Goal: Task Accomplishment & Management: Manage account settings

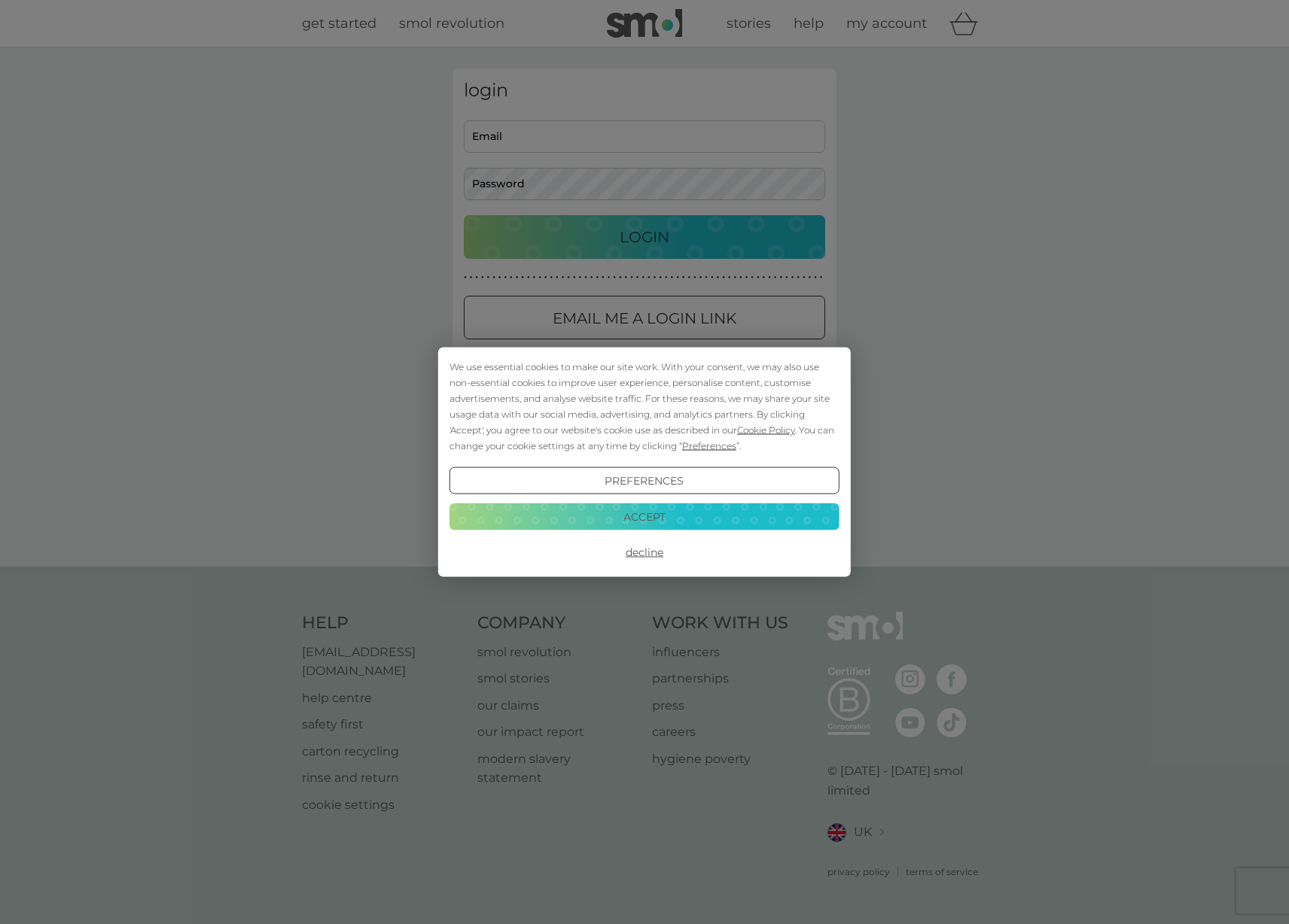
click at [667, 511] on button "Accept" at bounding box center [644, 516] width 390 height 27
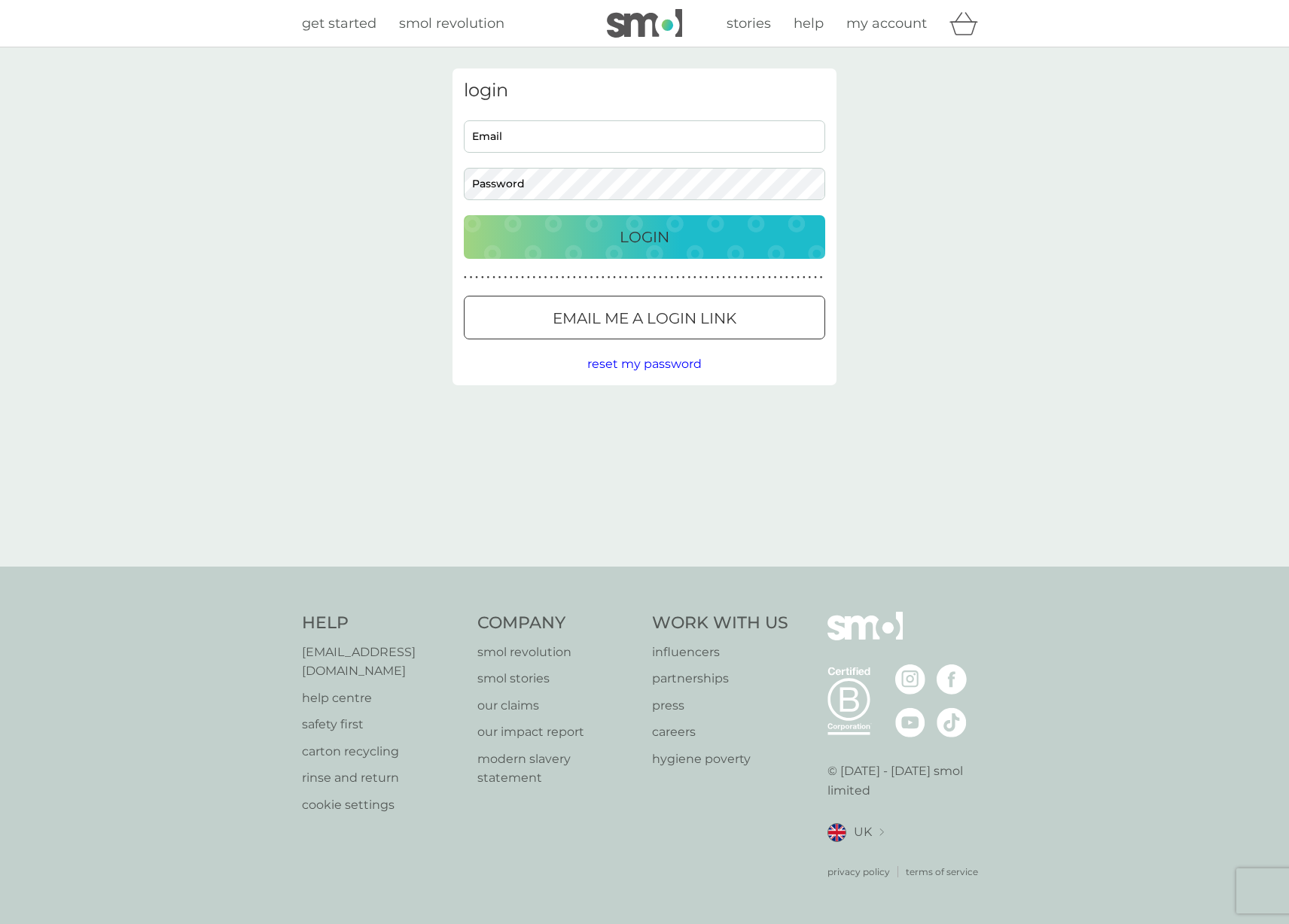
click at [663, 318] on div at bounding box center [644, 318] width 54 height 16
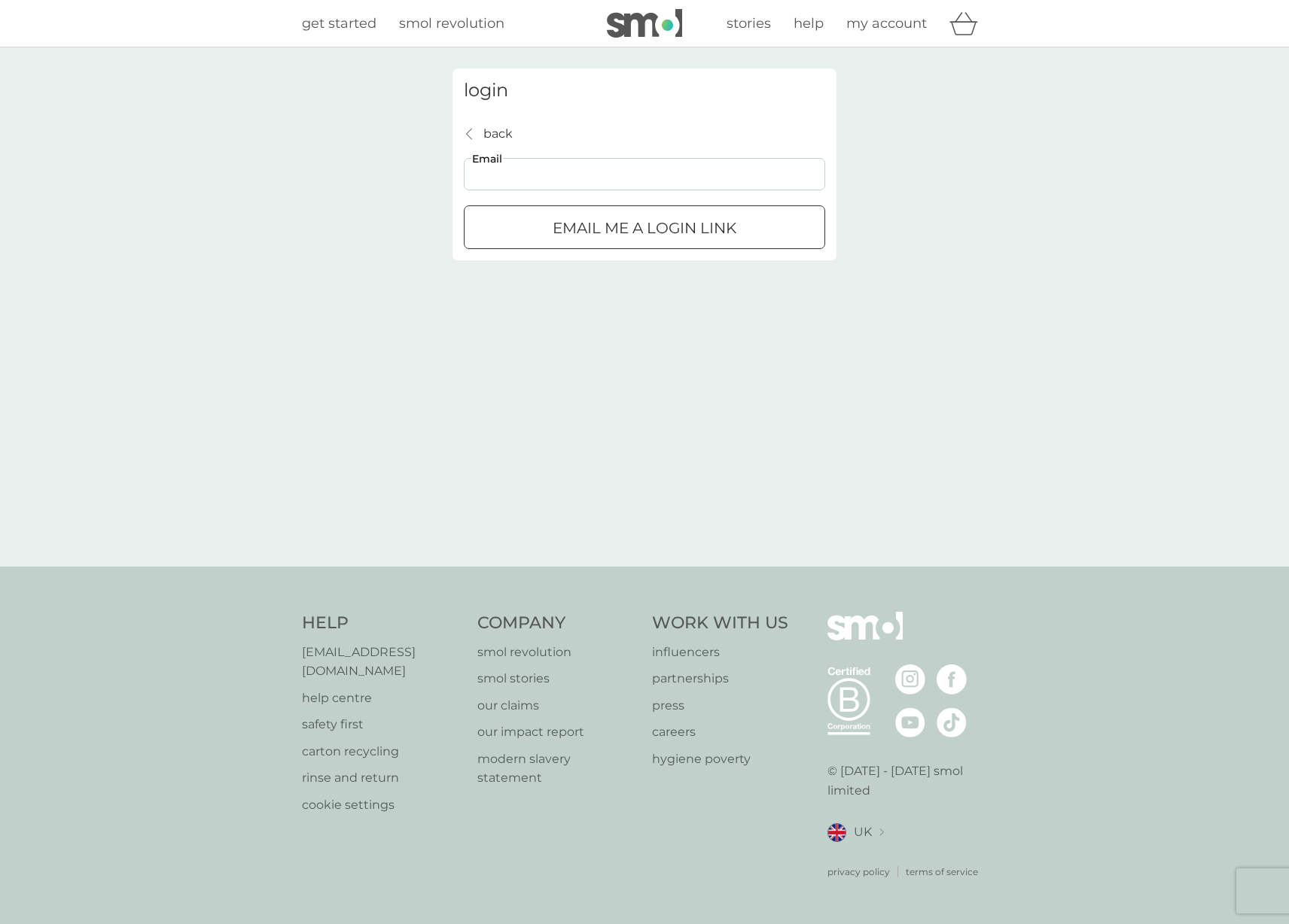
click at [688, 169] on input "Email" at bounding box center [644, 174] width 362 height 32
type input "t"
type input "tomasz.kubiak3@gmail.com"
click button "Email me a login link" at bounding box center [644, 227] width 362 height 44
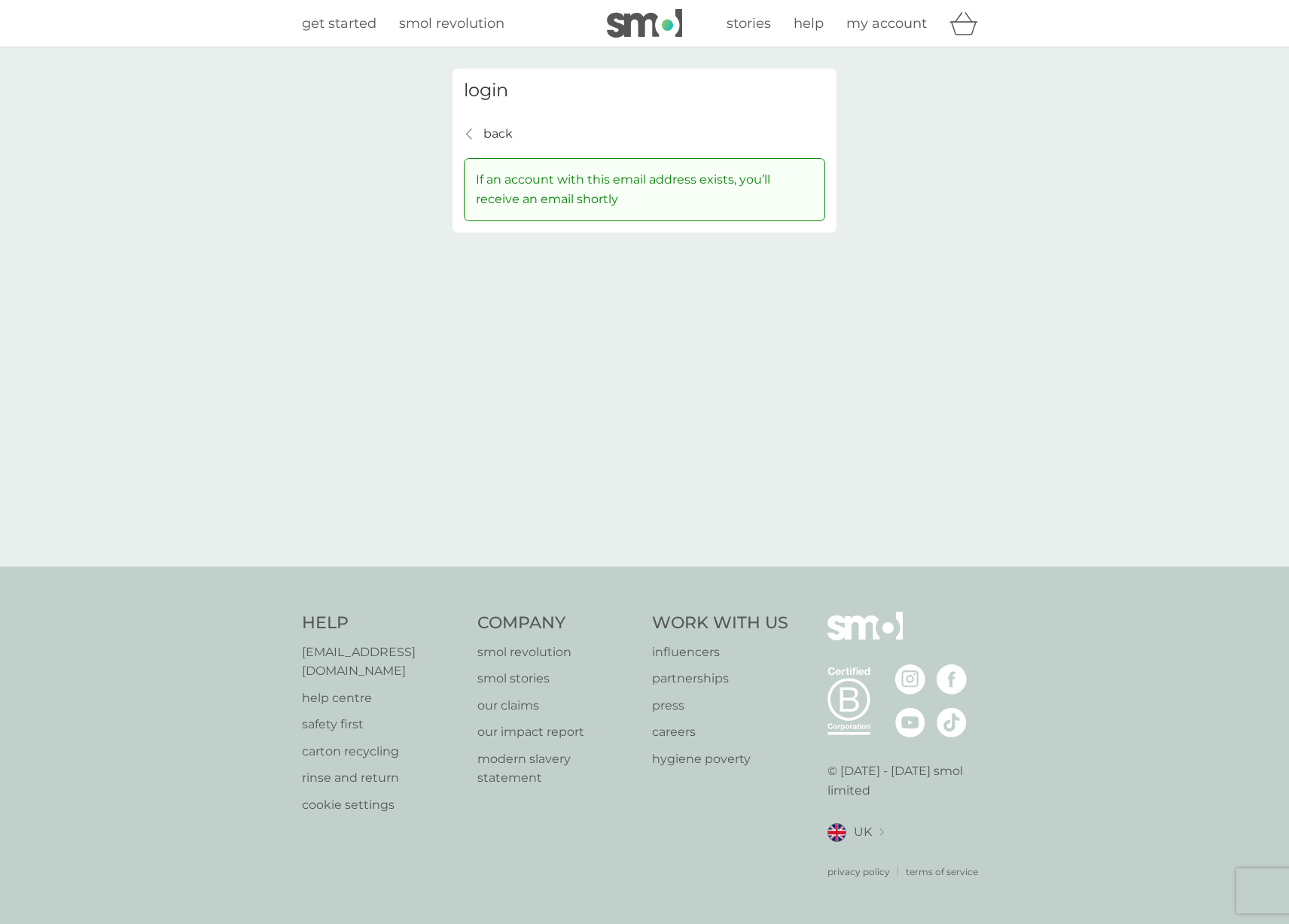
click at [490, 143] on p "back" at bounding box center [497, 133] width 29 height 20
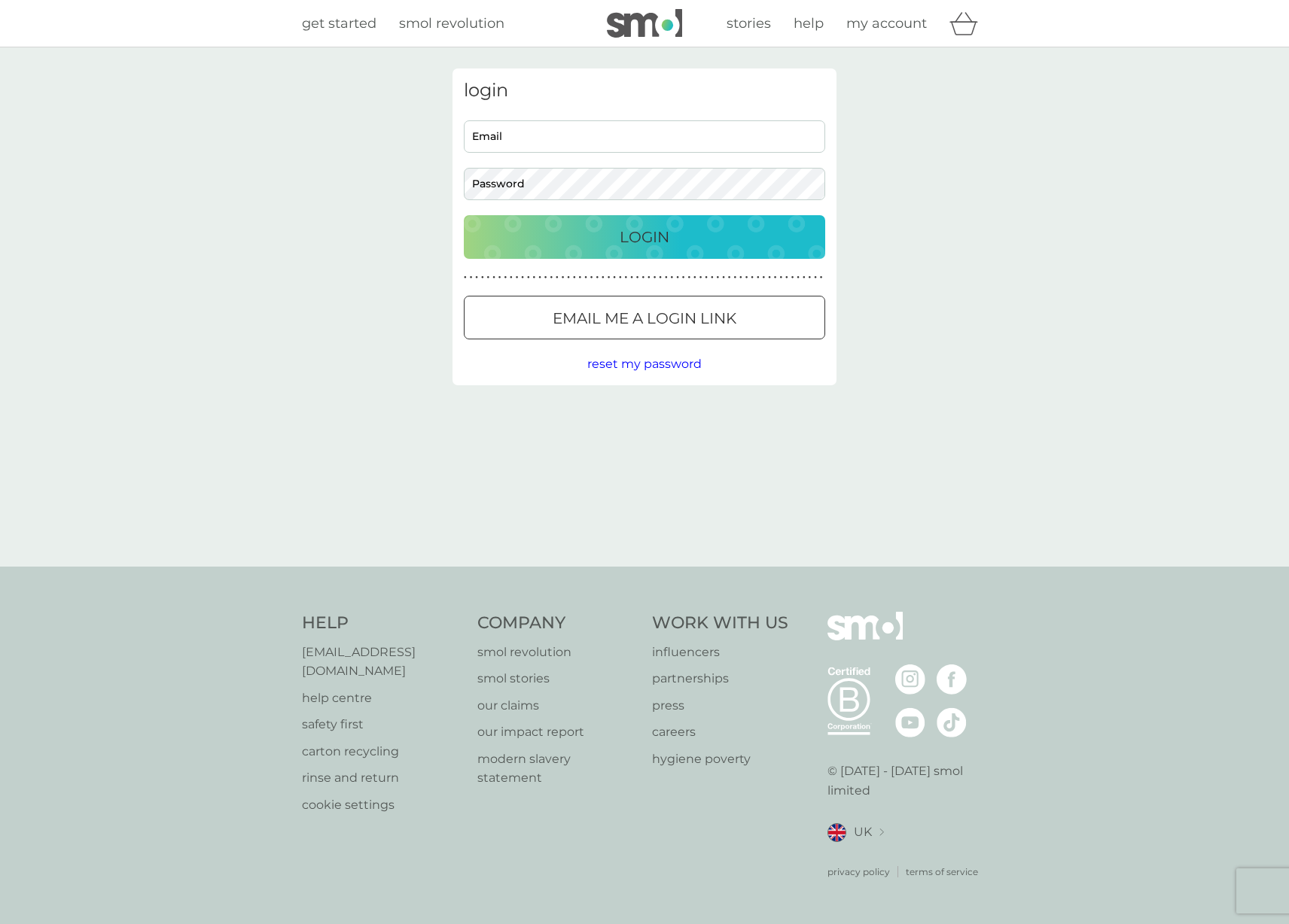
click at [679, 330] on p "Email me a login link" at bounding box center [644, 318] width 184 height 24
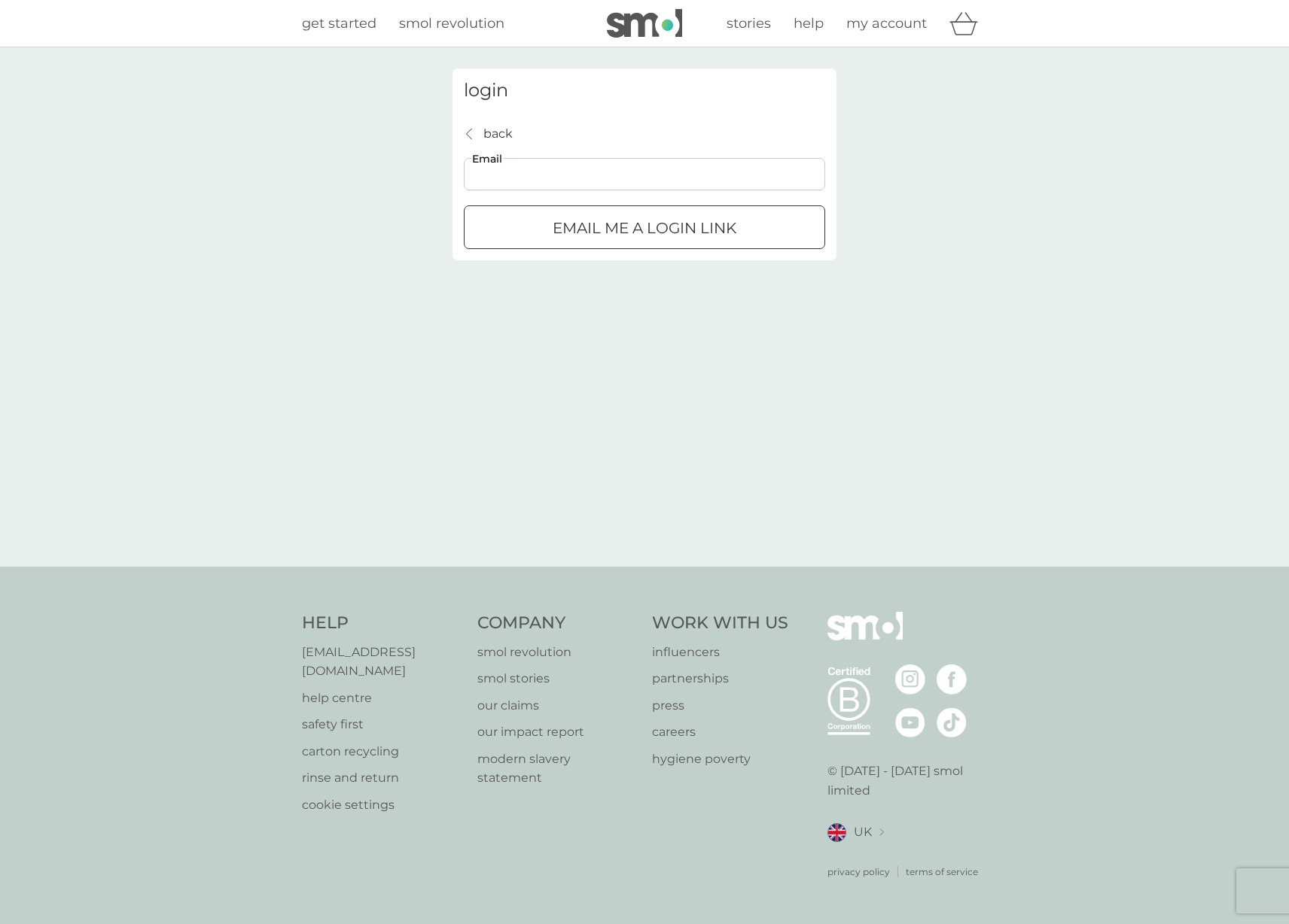
click at [600, 189] on input "Email" at bounding box center [644, 174] width 362 height 32
paste input "tomaszkubiak3@gmail.com"
type input "tomaszkubiak3@gmail.com"
click at [625, 242] on button "Email me a login link" at bounding box center [644, 227] width 362 height 44
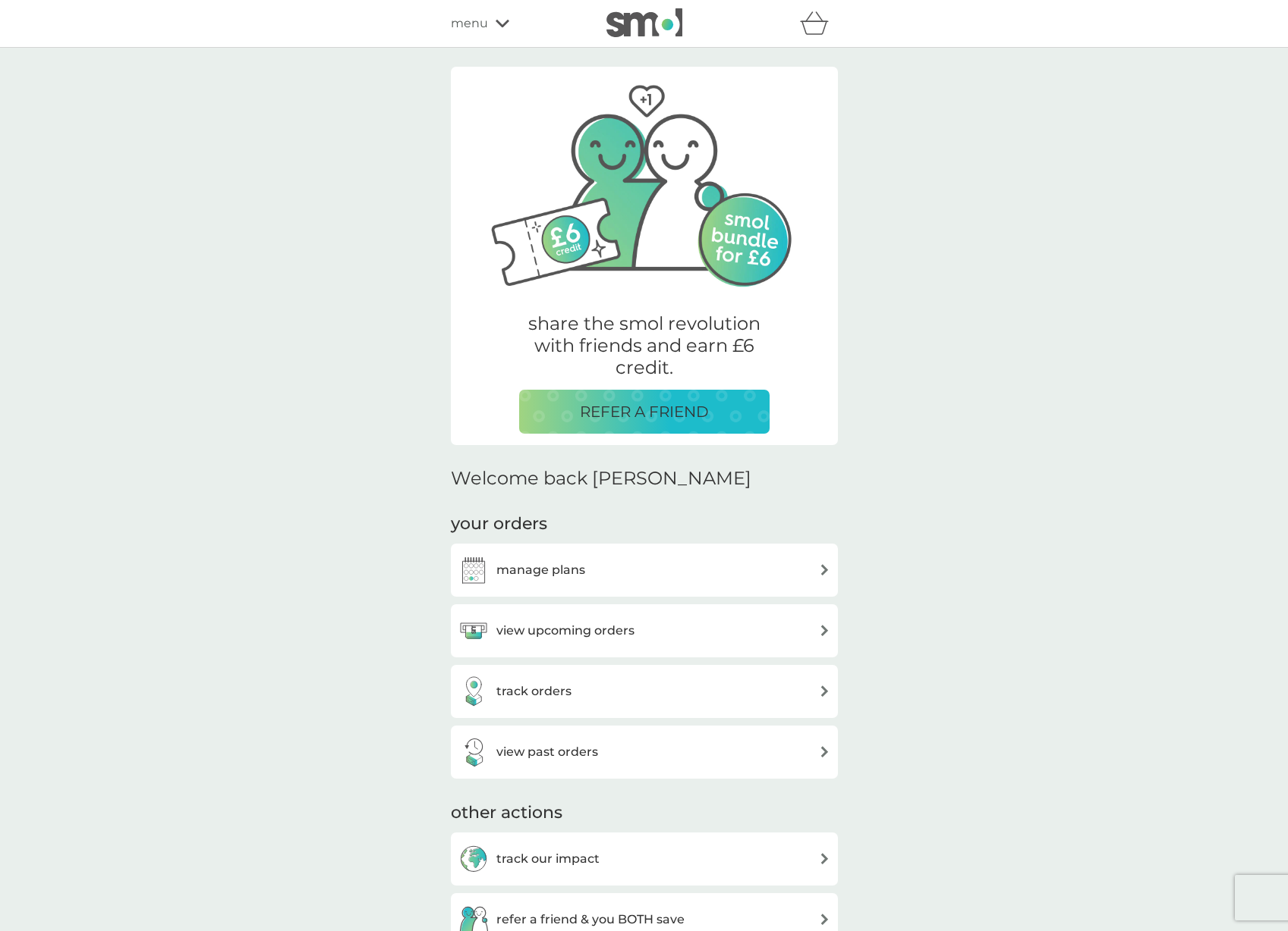
click at [166, 554] on div "share the smol revolution with friends and earn £6 credit. REFER A FRIEND Welco…" at bounding box center [644, 703] width 1288 height 1313
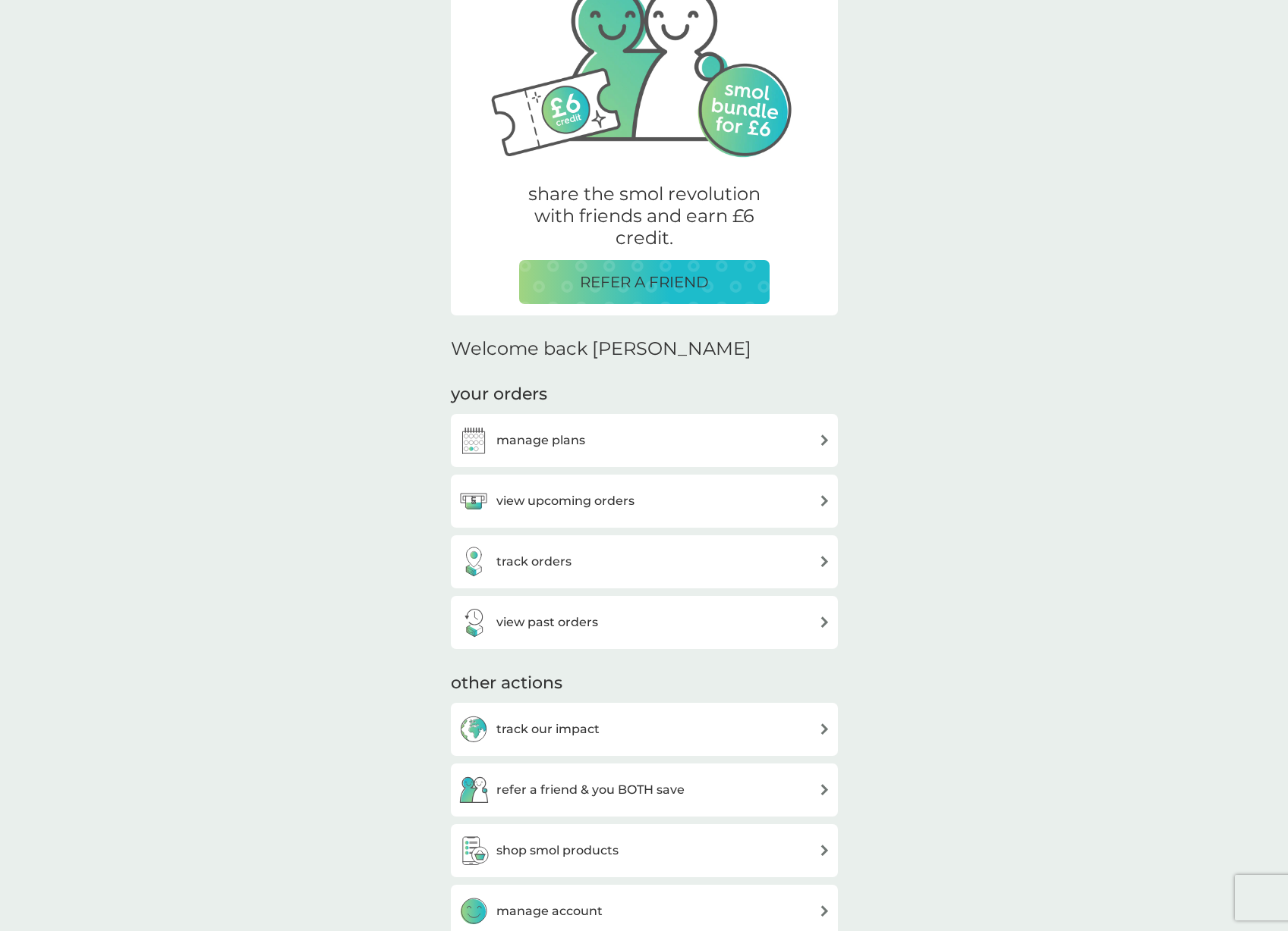
scroll to position [152, 0]
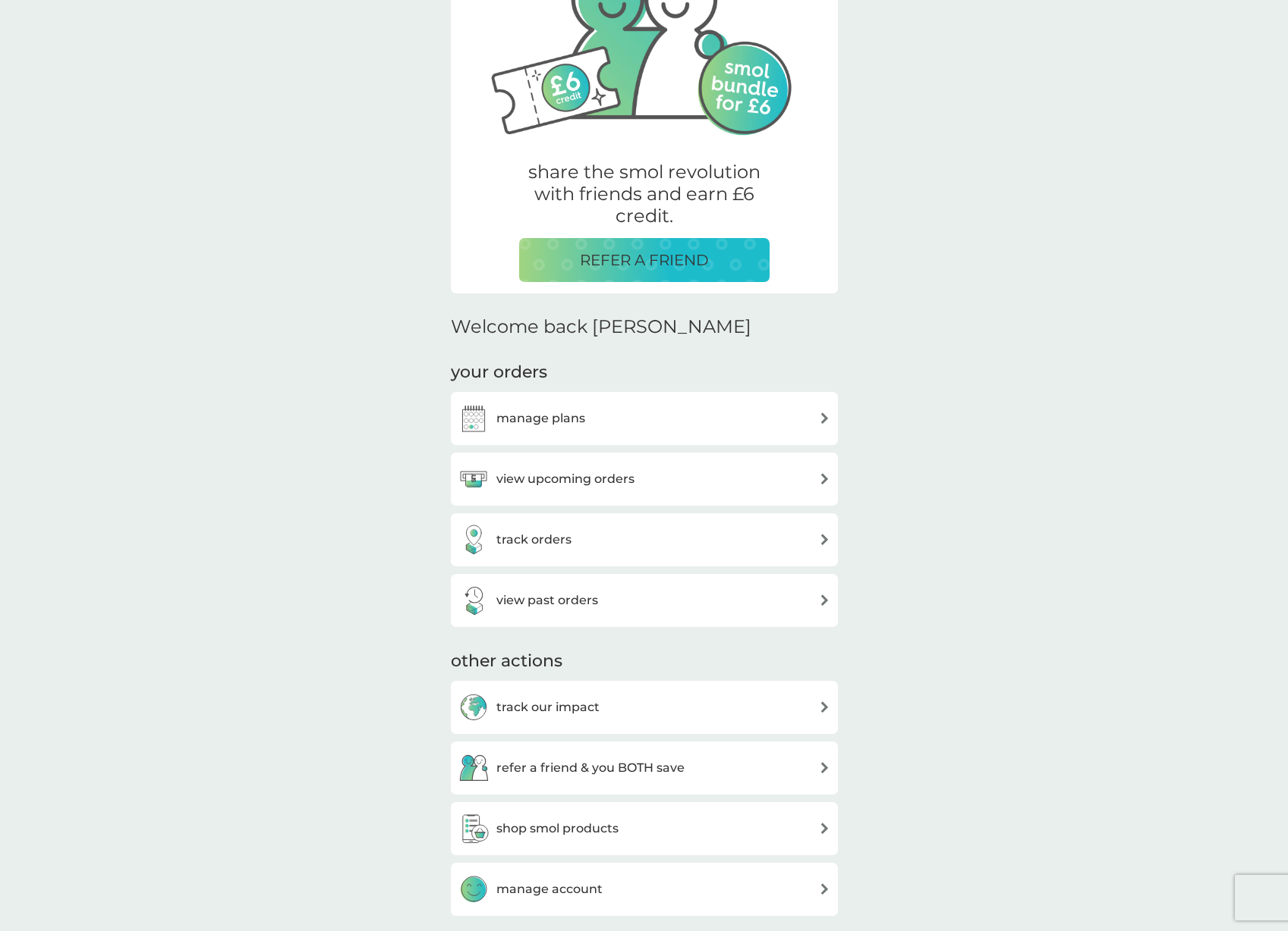
click at [776, 409] on div "manage plans" at bounding box center [644, 419] width 372 height 30
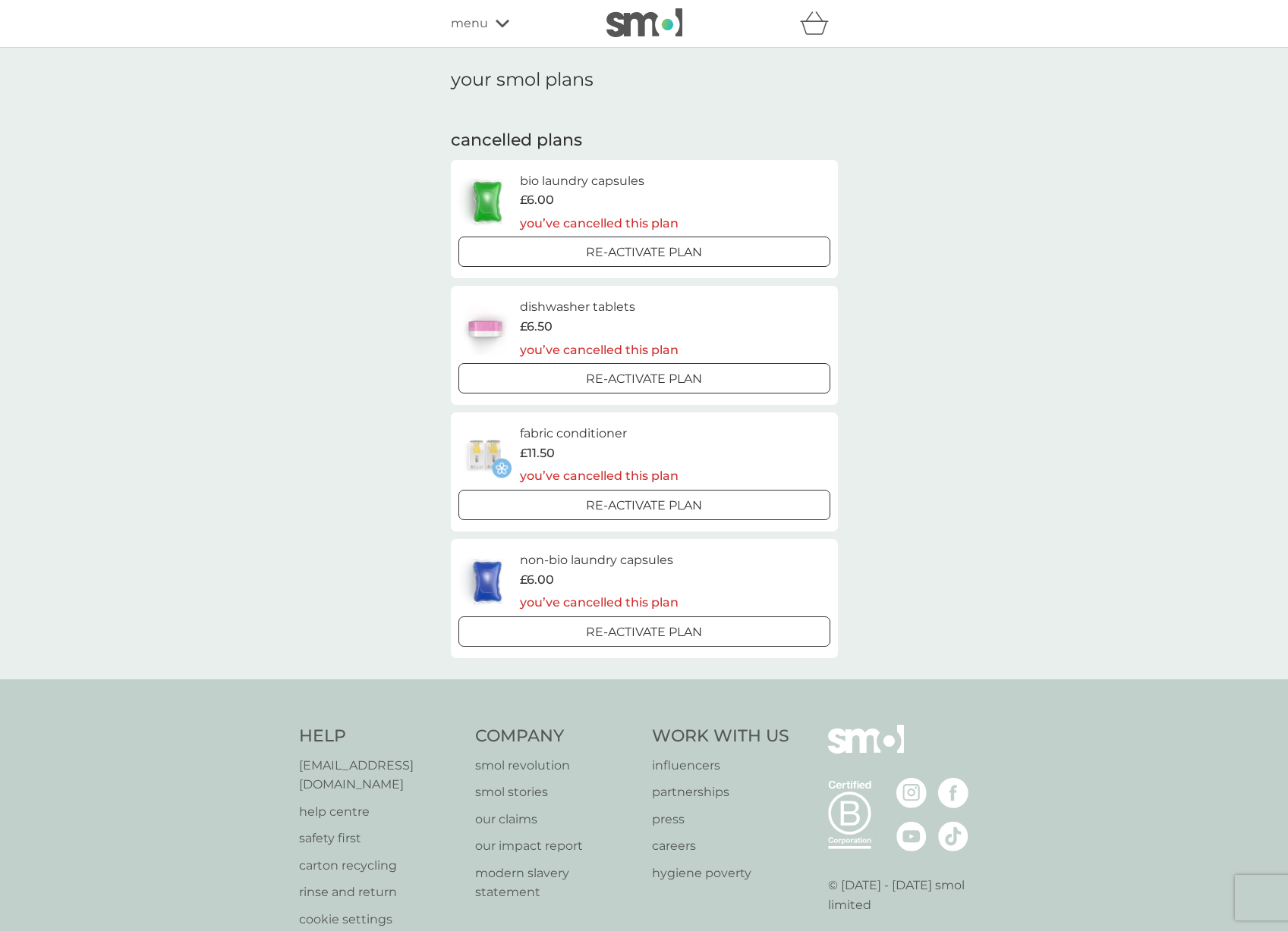
click at [485, 26] on span "menu" at bounding box center [469, 23] width 37 height 20
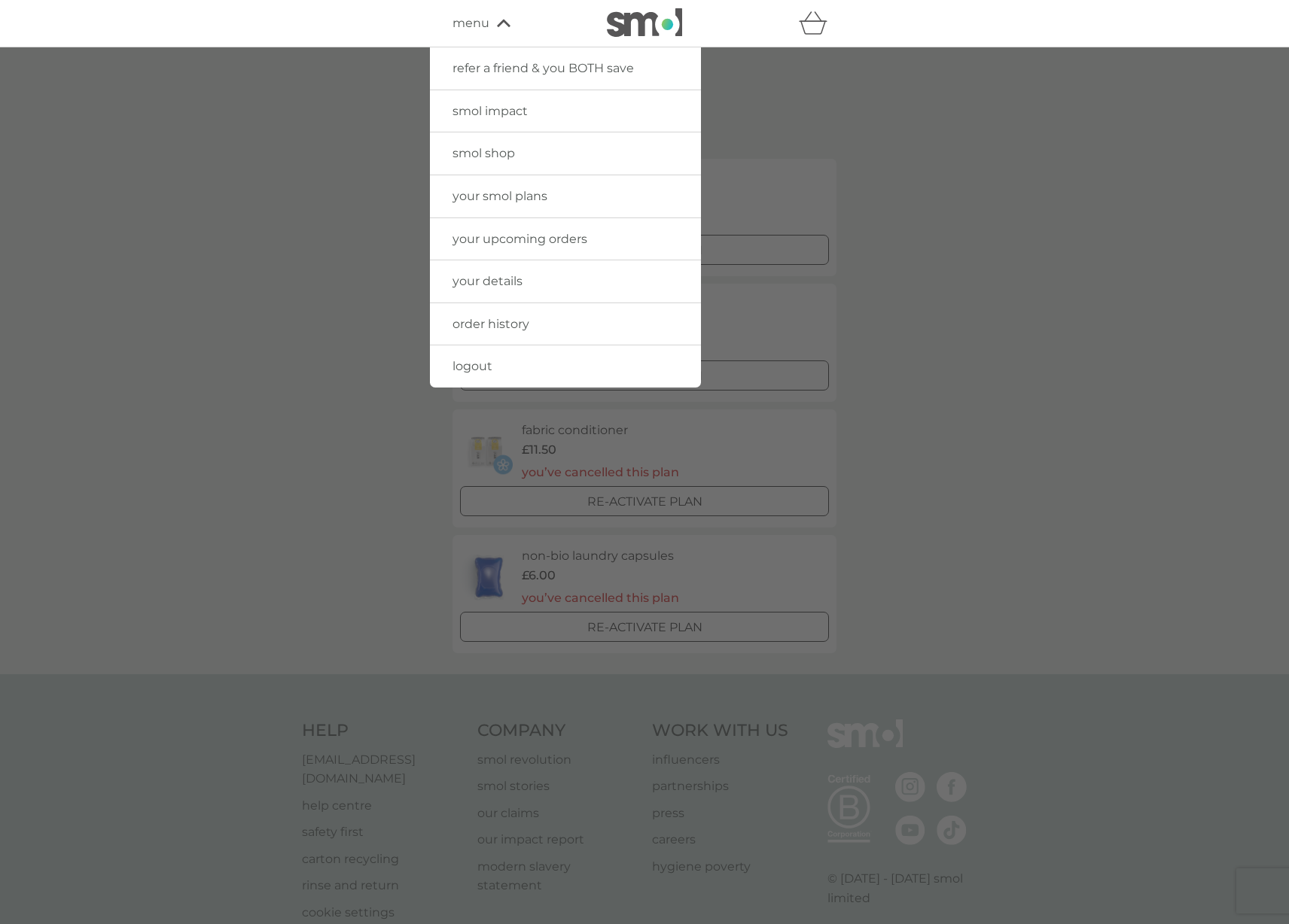
click at [1035, 138] on div at bounding box center [644, 509] width 1289 height 924
